Goal: Information Seeking & Learning: Learn about a topic

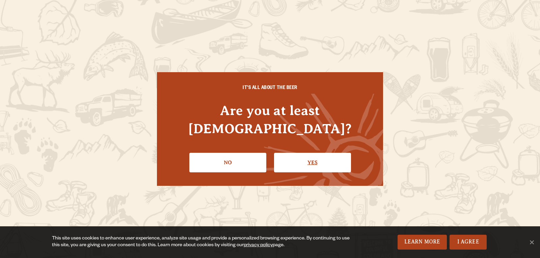
click at [327, 153] on link "Yes" at bounding box center [312, 163] width 77 height 20
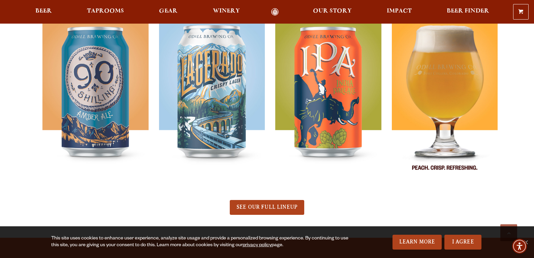
scroll to position [337, 0]
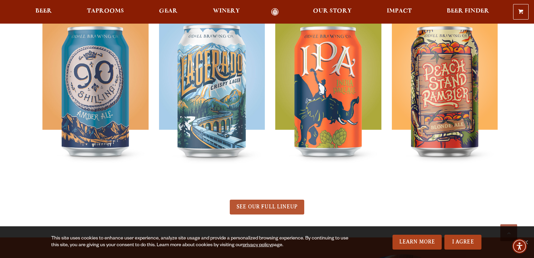
click at [285, 206] on span "SEE OUR FULL LINEUP" at bounding box center [267, 207] width 61 height 6
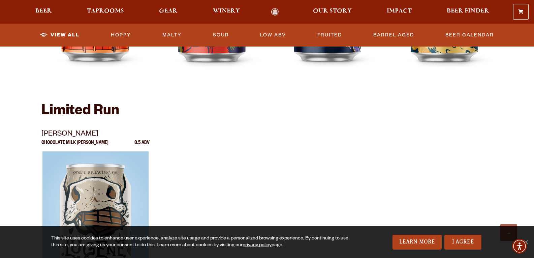
scroll to position [1094, 0]
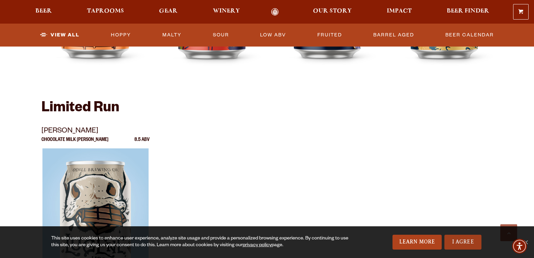
click at [471, 238] on link "I Agree" at bounding box center [463, 242] width 37 height 15
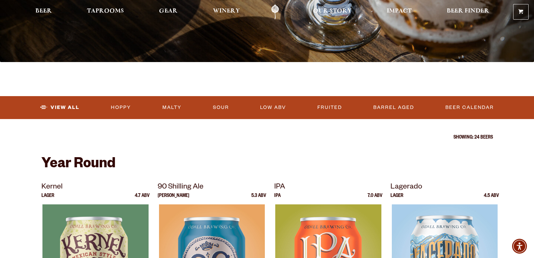
scroll to position [0, 0]
